Goal: Information Seeking & Learning: Learn about a topic

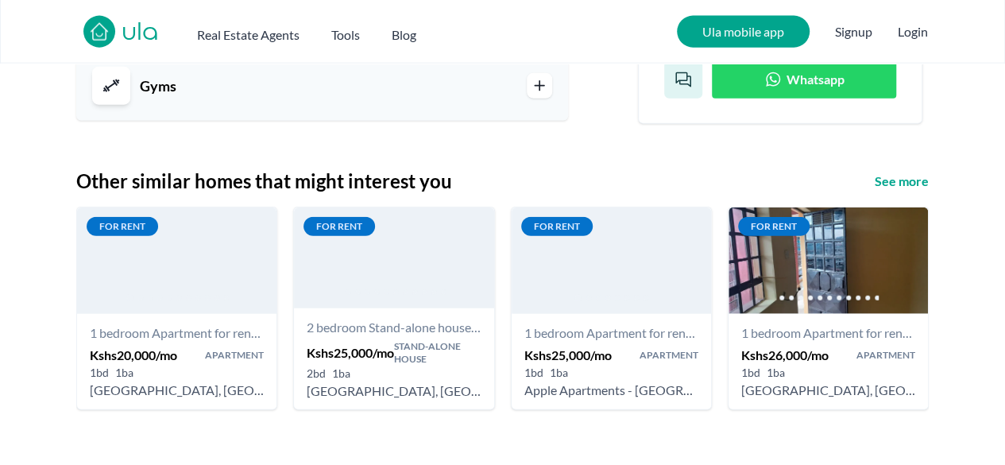
scroll to position [1843, 0]
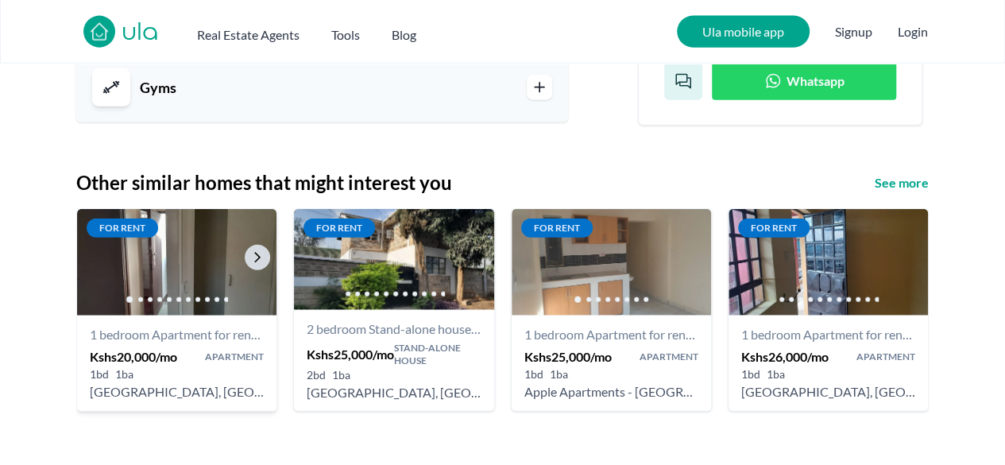
click at [203, 280] on img at bounding box center [177, 263] width 210 height 112
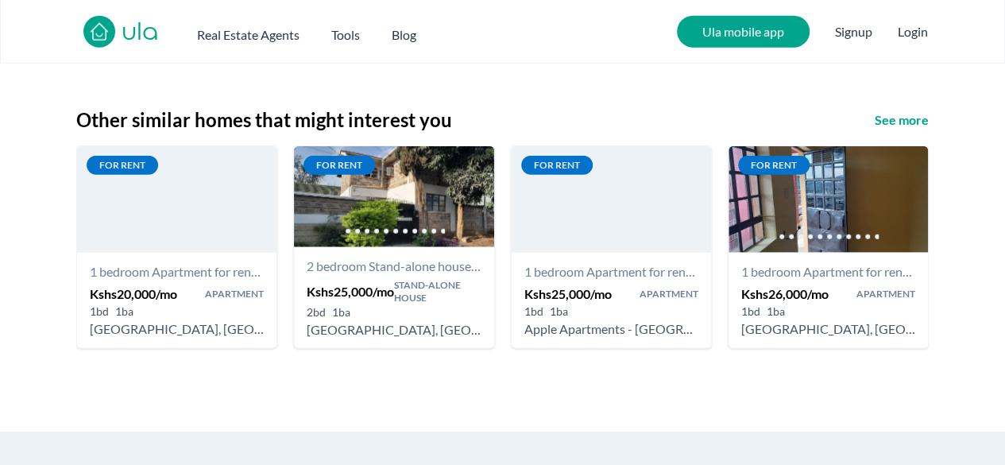
scroll to position [1903, 0]
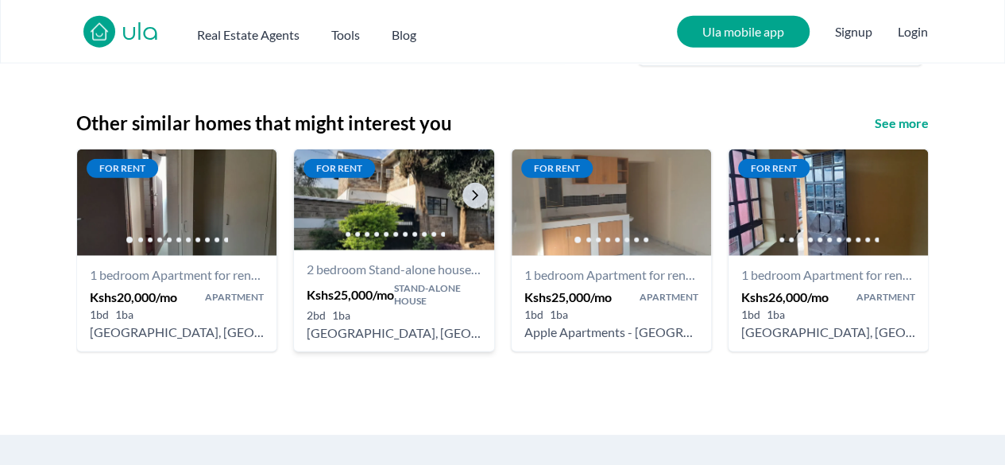
click at [429, 210] on img at bounding box center [394, 200] width 210 height 106
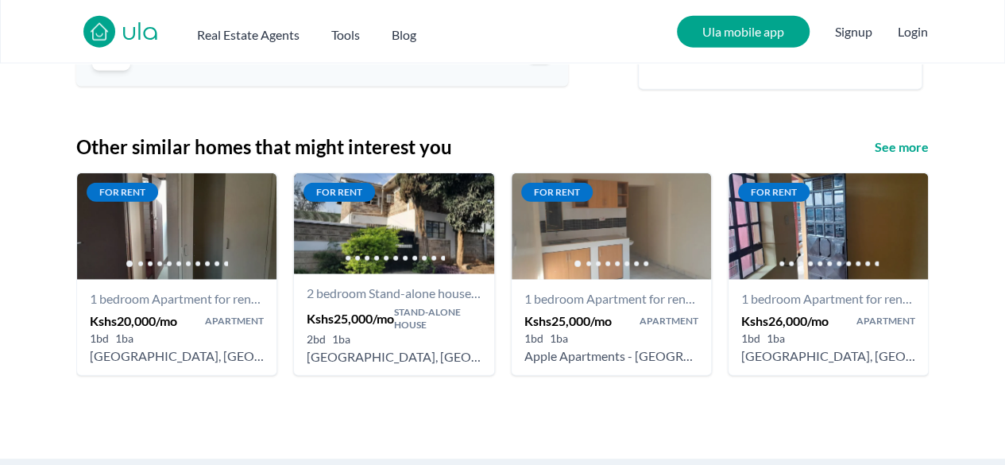
scroll to position [1875, 0]
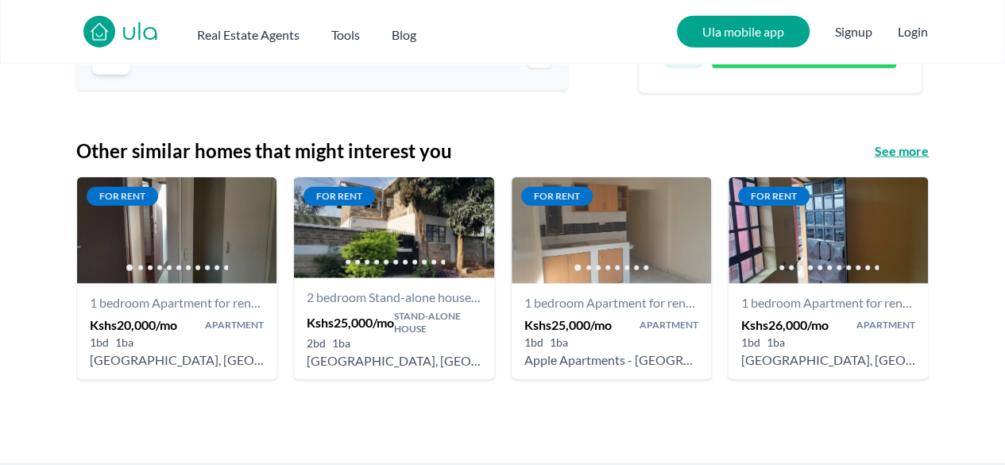
click at [895, 155] on h3 "See more" at bounding box center [902, 150] width 54 height 19
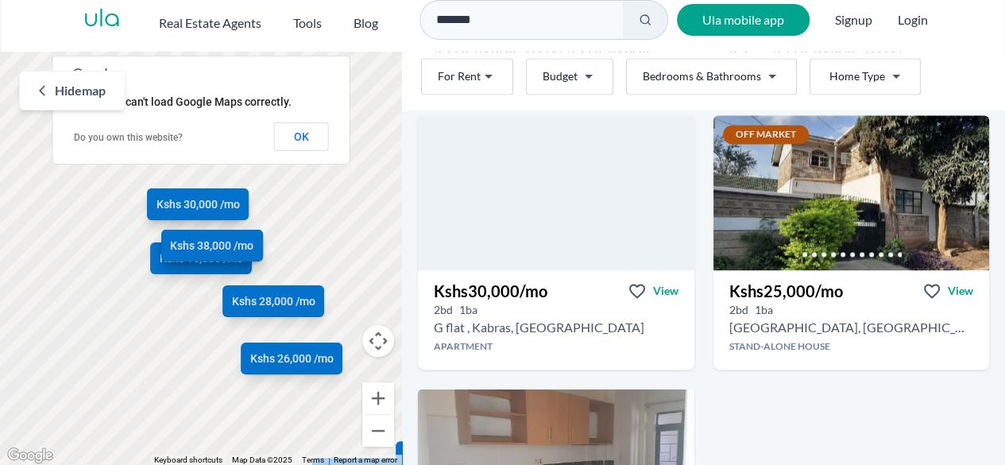
scroll to position [1174, 0]
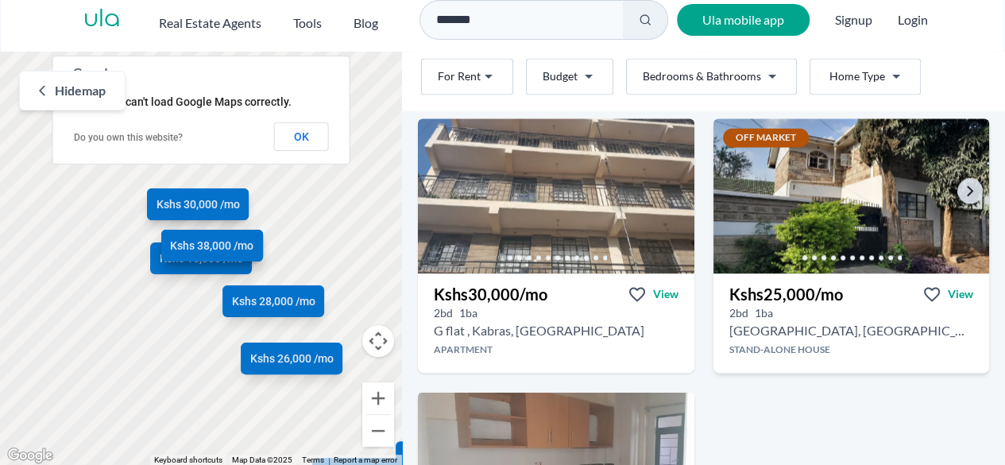
click at [812, 196] on img at bounding box center [851, 195] width 290 height 163
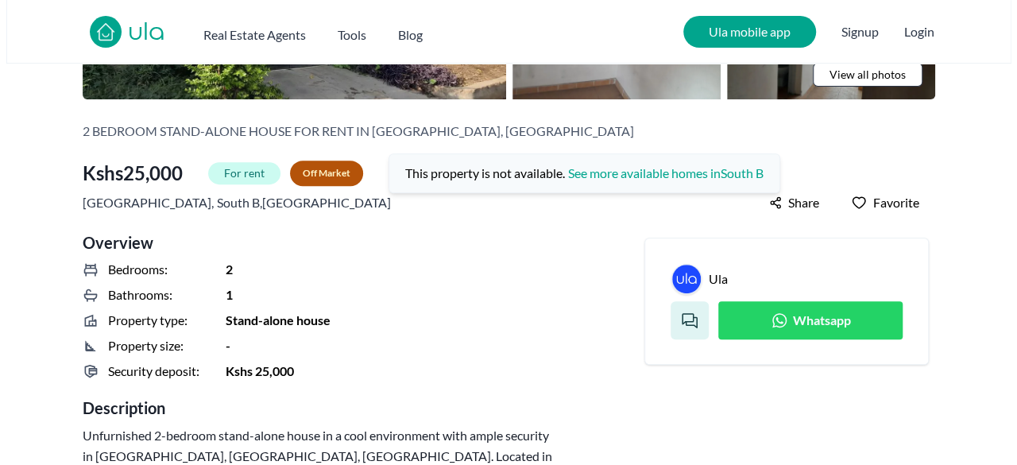
scroll to position [91, 0]
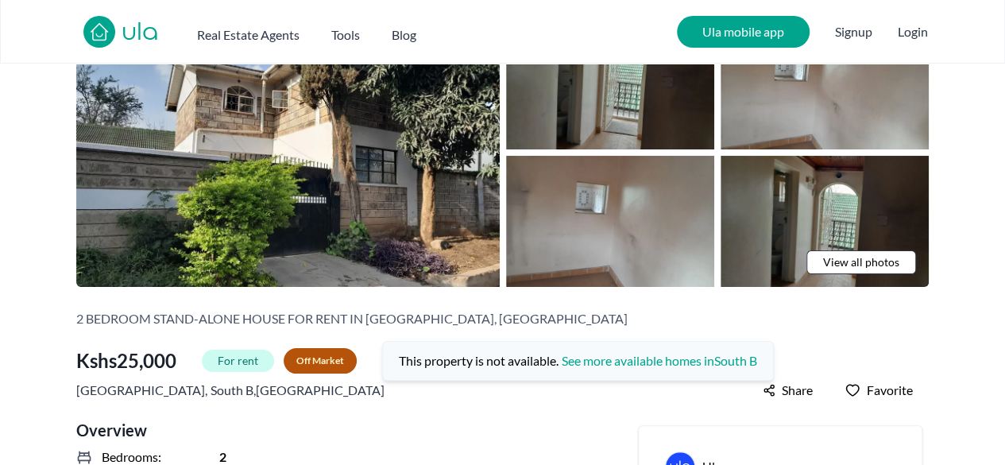
click at [844, 260] on span "View all photos" at bounding box center [861, 262] width 76 height 16
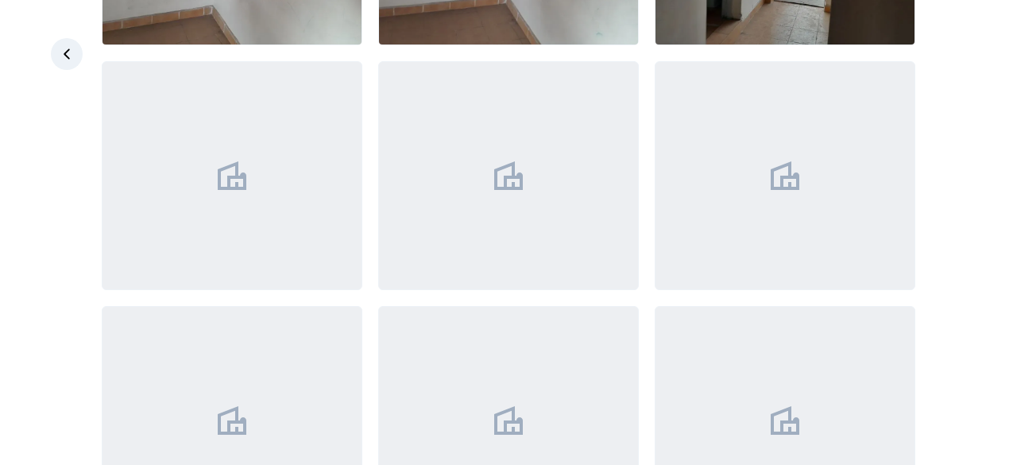
scroll to position [540, 0]
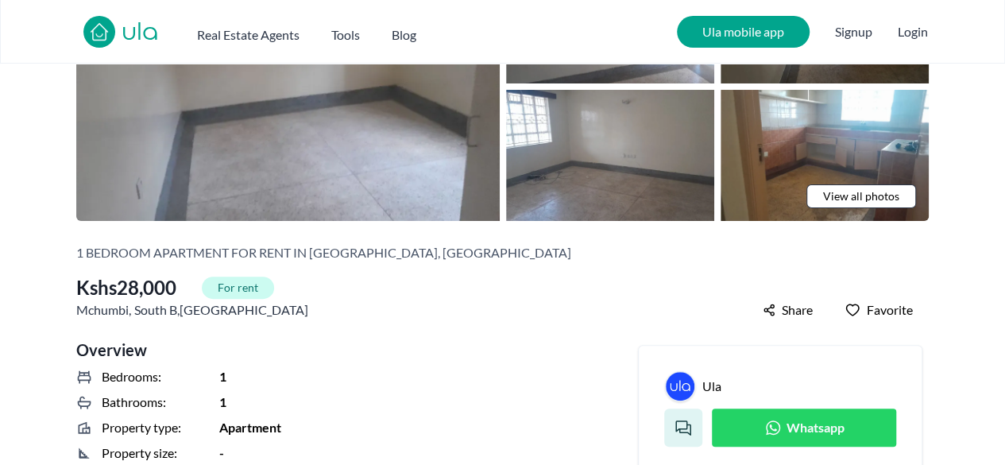
scroll to position [159, 0]
